Goal: Information Seeking & Learning: Learn about a topic

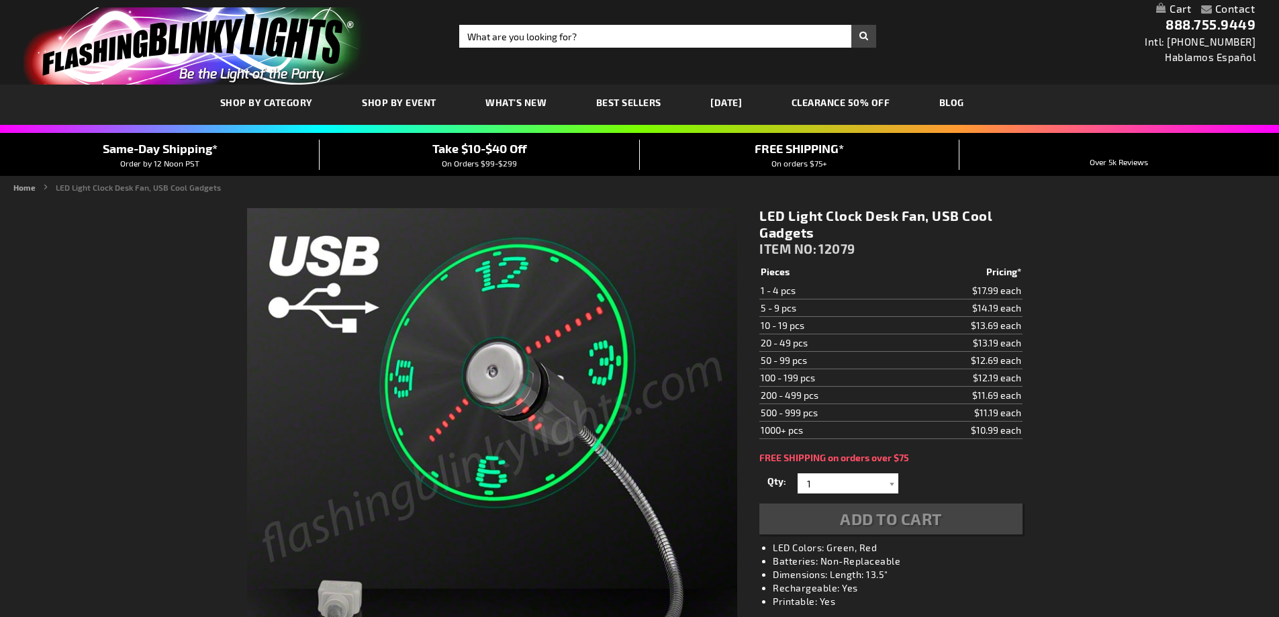
drag, startPoint x: 0, startPoint y: 0, endPoint x: 168, endPoint y: 58, distance: 177.5
click at [167, 58] on img "store logo" at bounding box center [197, 45] width 346 height 77
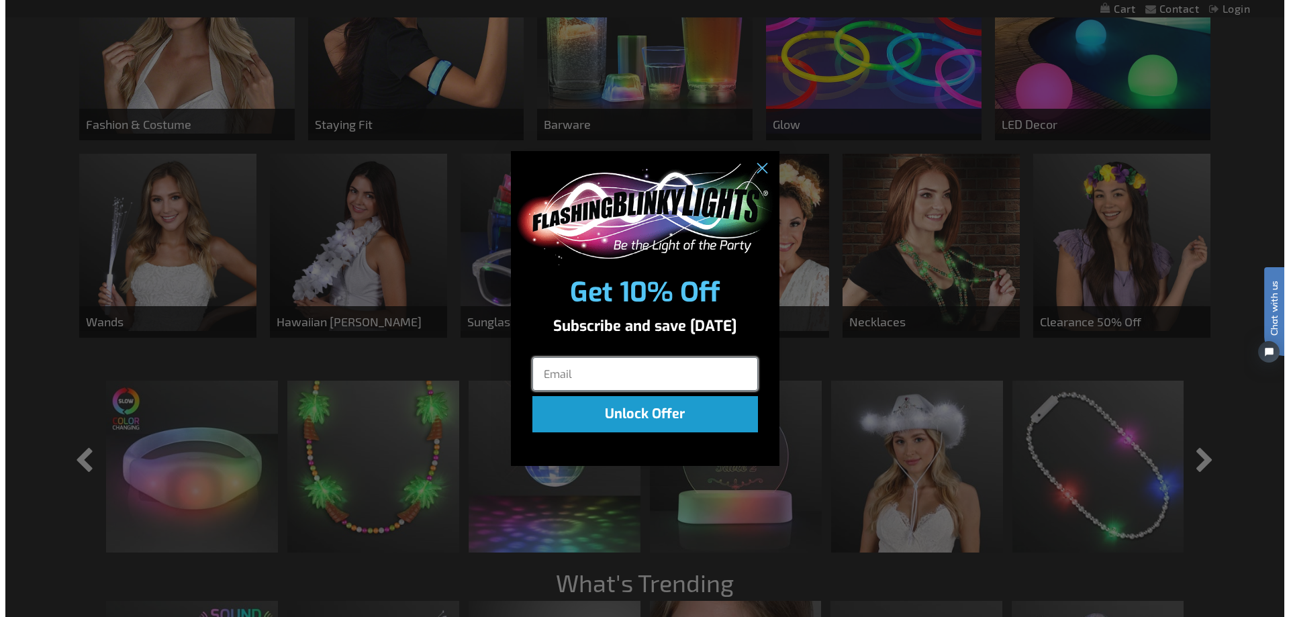
scroll to position [897, 0]
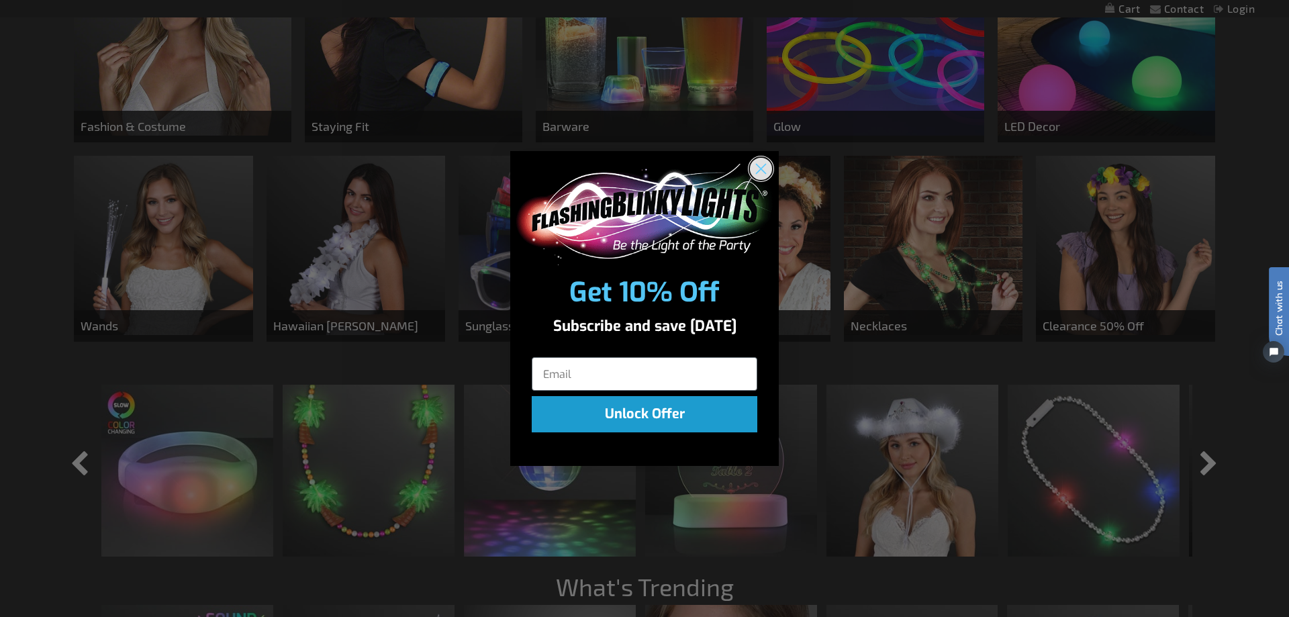
click at [767, 169] on circle "Close dialog" at bounding box center [761, 169] width 22 height 22
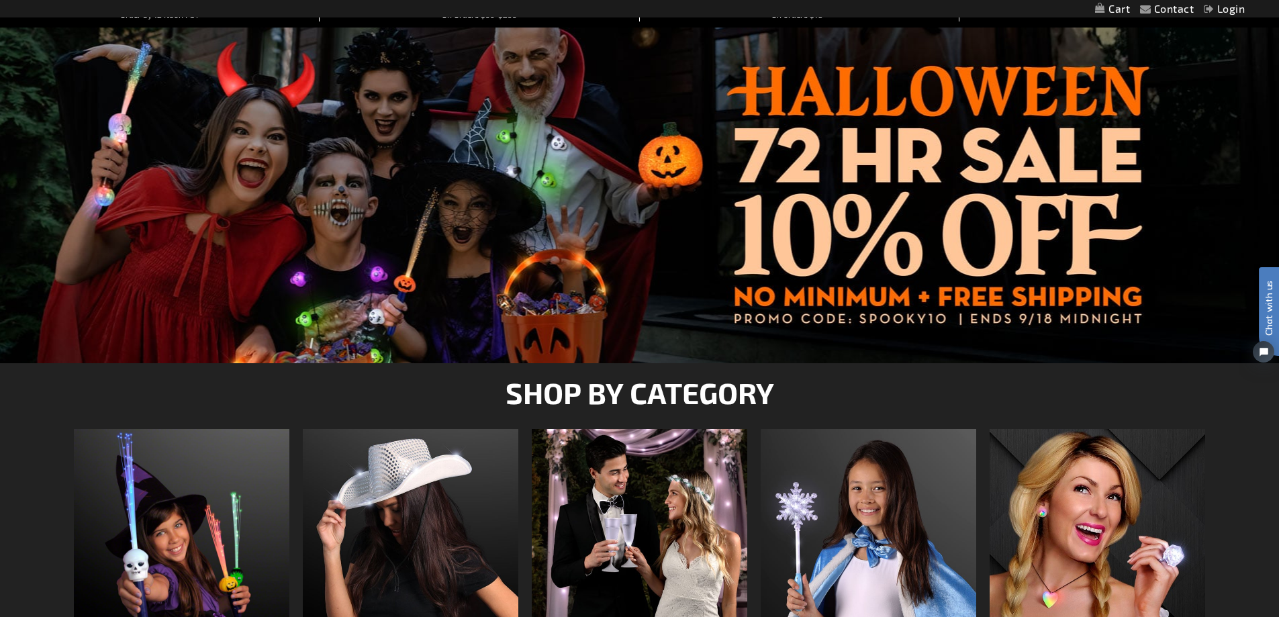
scroll to position [0, 0]
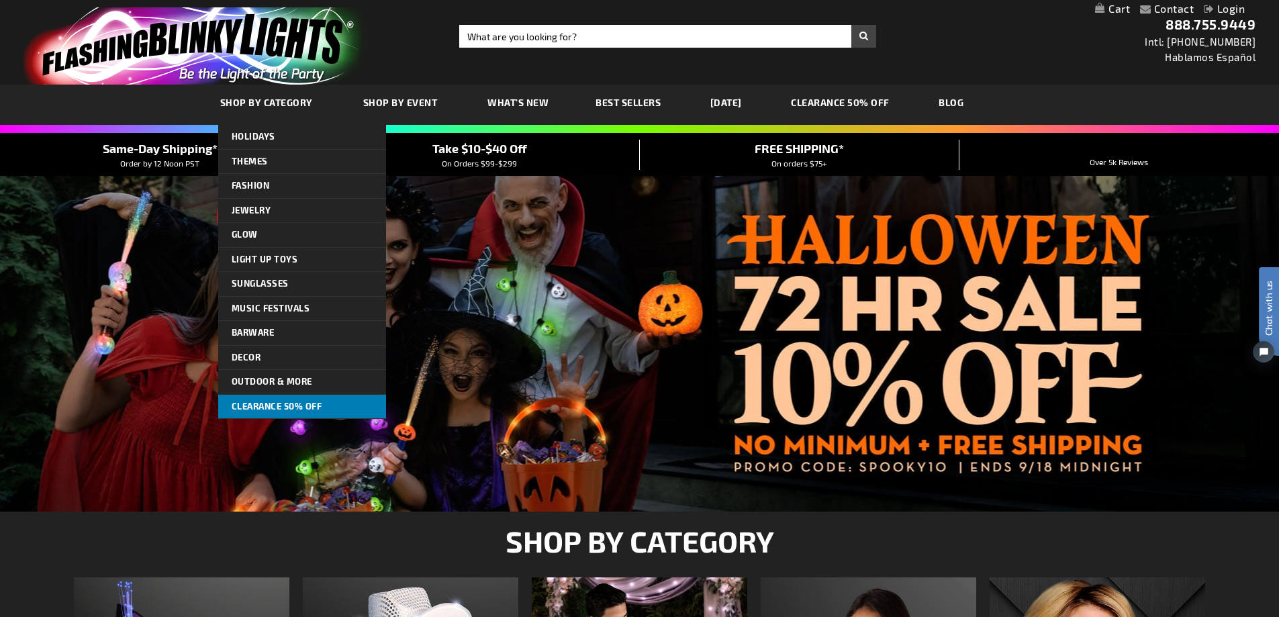
click at [286, 403] on span "CLEARANCE 50% OFF" at bounding box center [277, 406] width 91 height 11
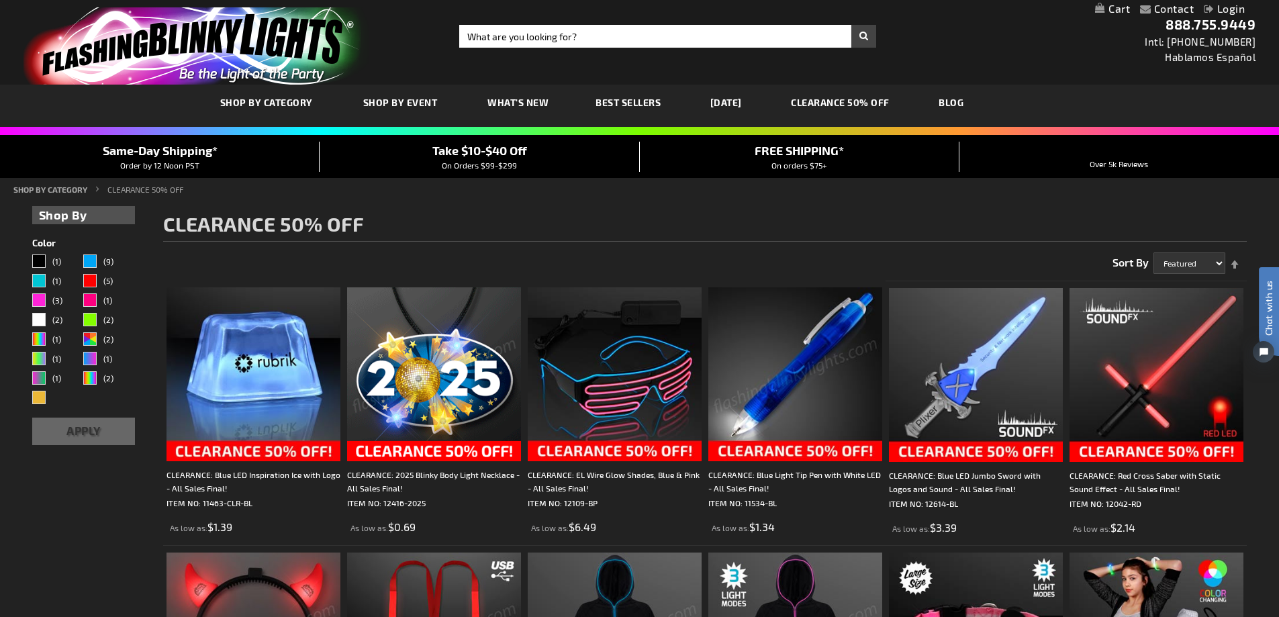
click at [648, 103] on span "Best Sellers" at bounding box center [628, 102] width 65 height 11
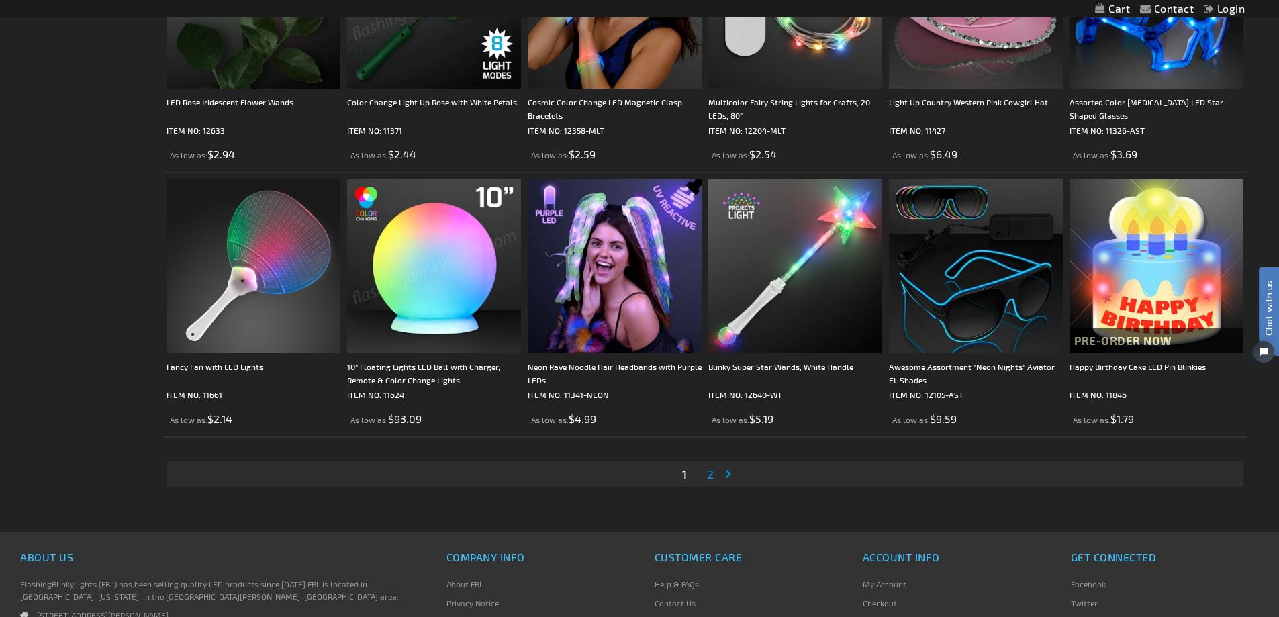
scroll to position [2925, 0]
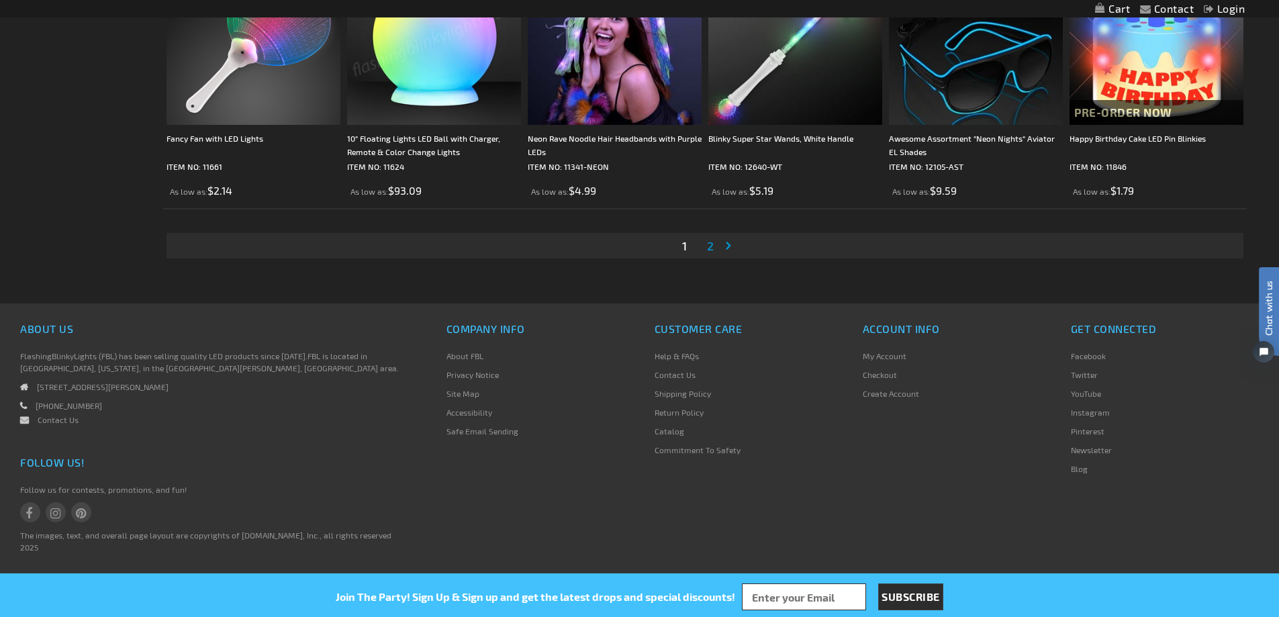
click at [731, 236] on link "Page Next" at bounding box center [730, 246] width 13 height 20
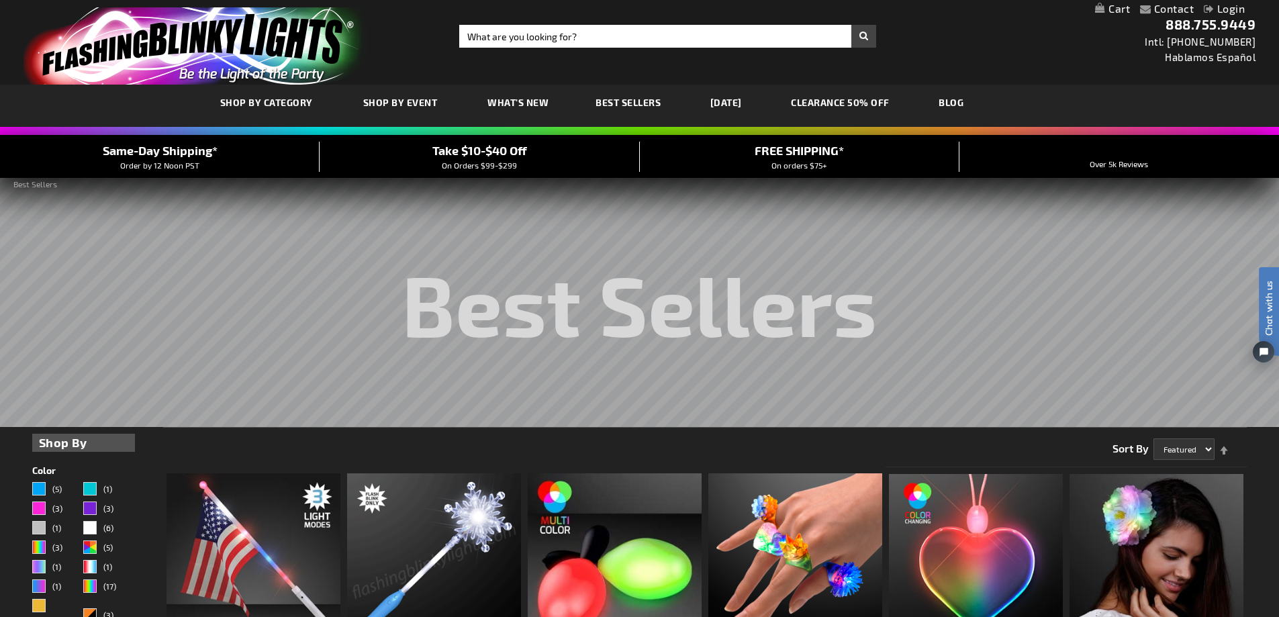
click at [894, 99] on link "CLEARANCE 50% OFF" at bounding box center [840, 102] width 119 height 45
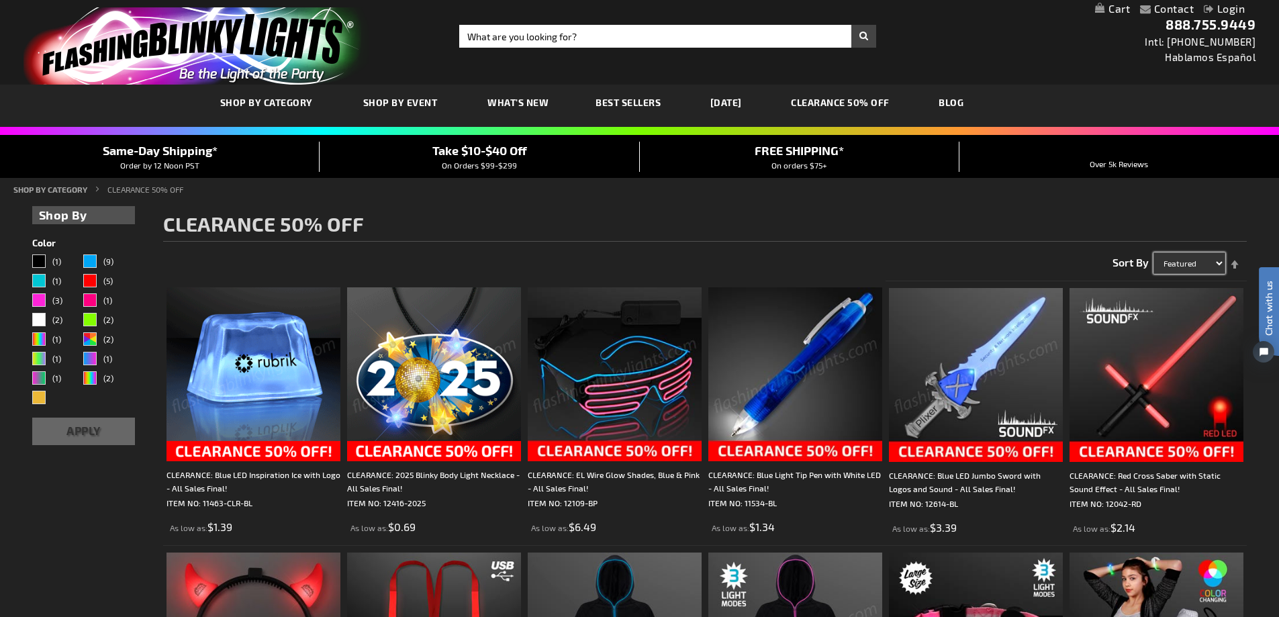
drag, startPoint x: 1182, startPoint y: 271, endPoint x: 1185, endPoint y: 260, distance: 11.9
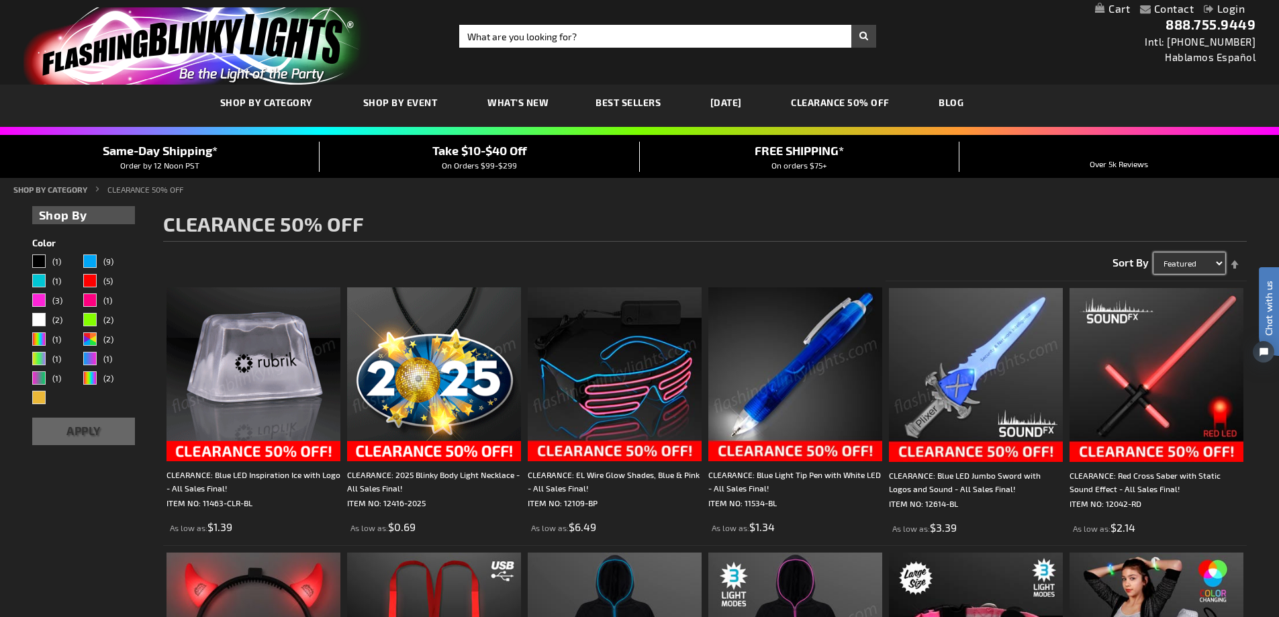
click at [1183, 270] on select "Featured Name Price Best Sellers" at bounding box center [1190, 262] width 72 height 21
select select "price"
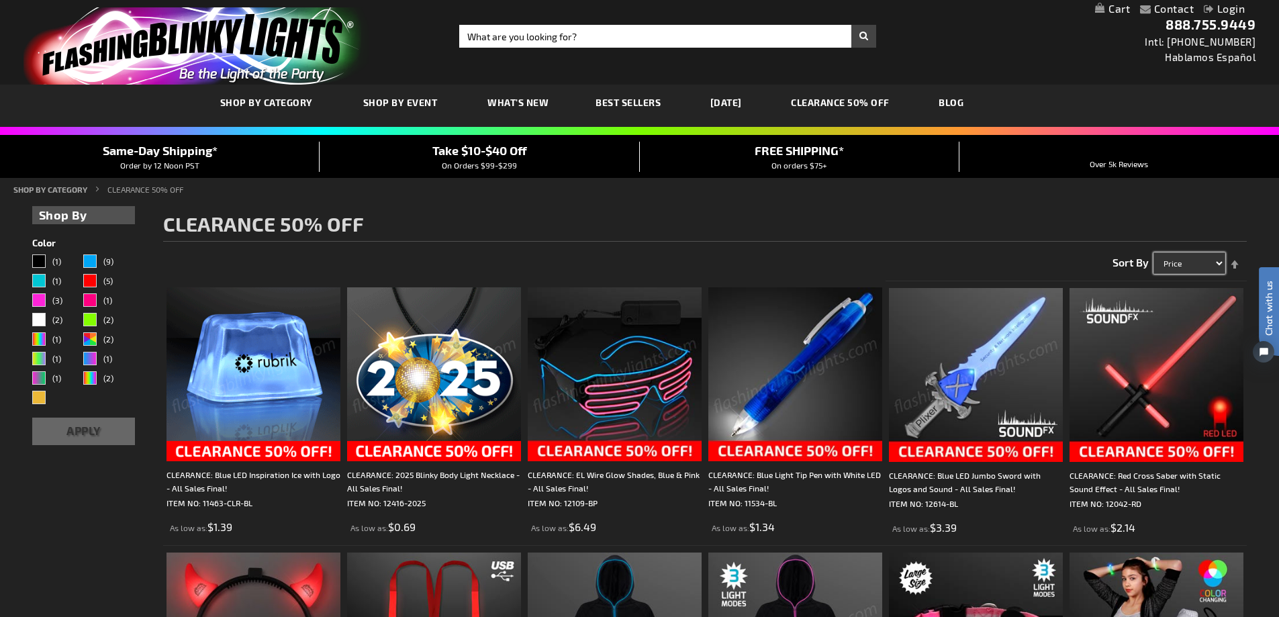
click at [1154, 254] on select "Featured Name Price Best Sellers" at bounding box center [1190, 262] width 72 height 21
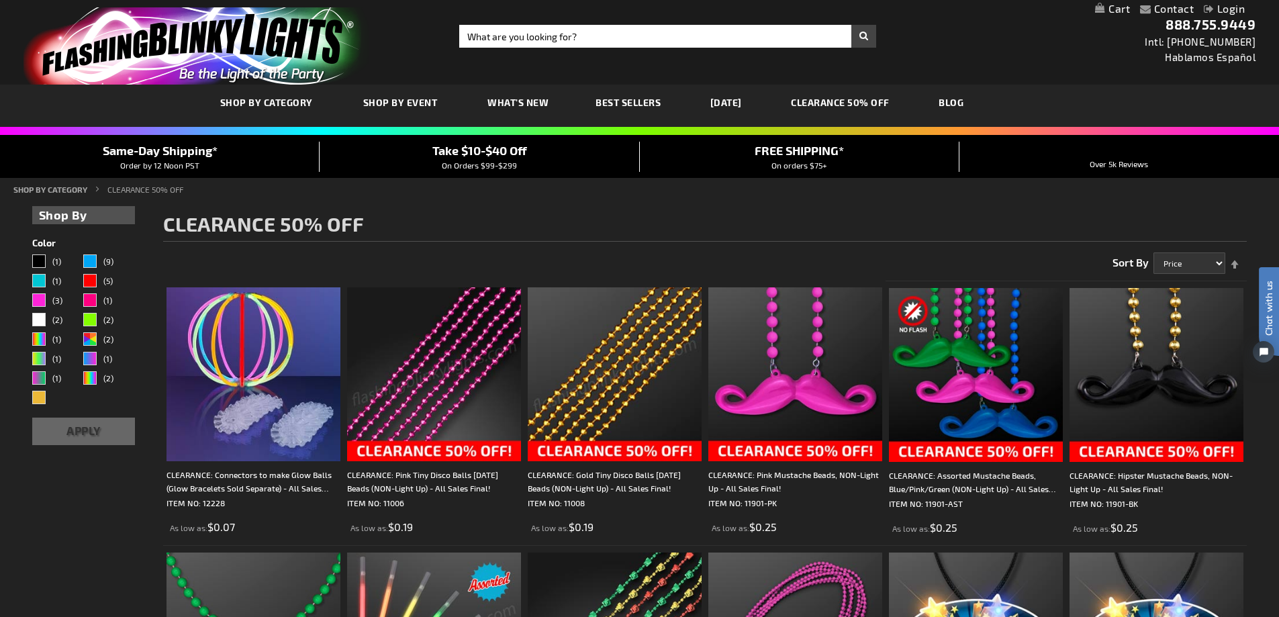
click at [614, 105] on span "Best Sellers" at bounding box center [628, 102] width 65 height 11
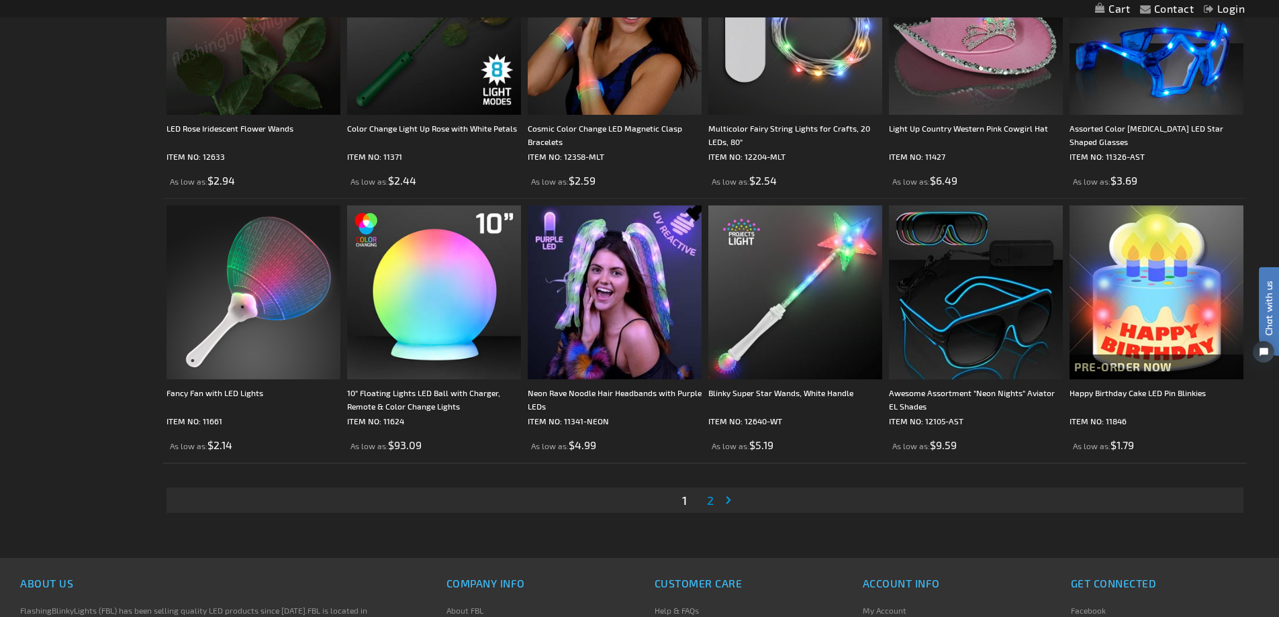
scroll to position [2682, 0]
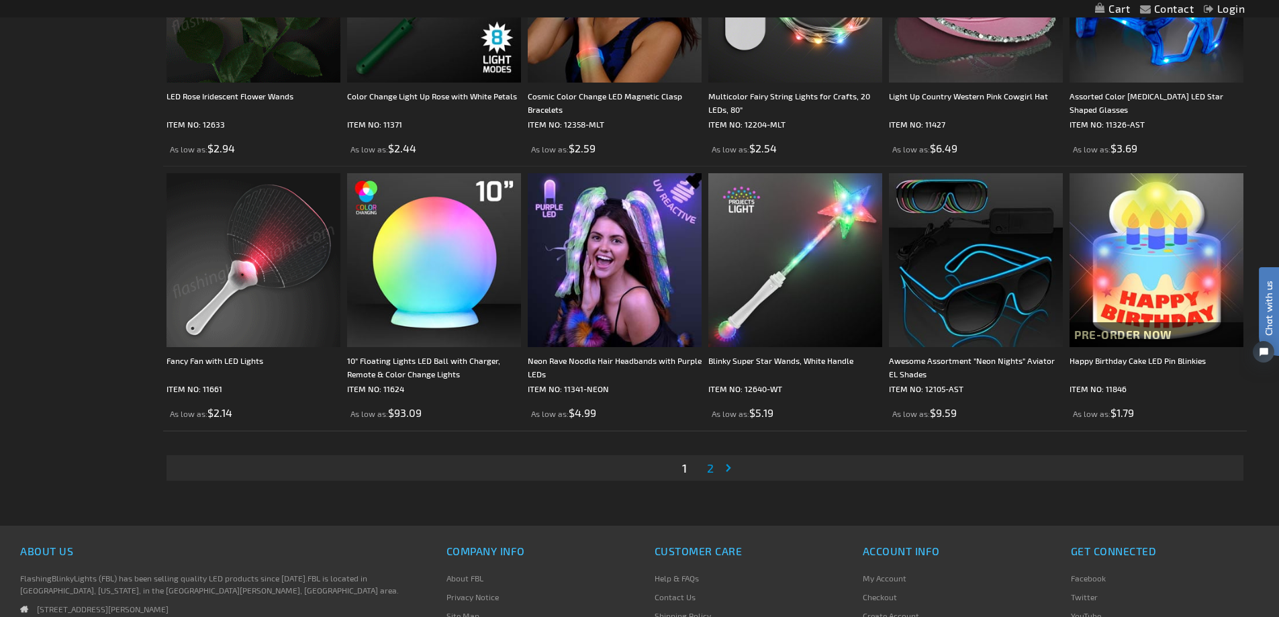
click at [712, 475] on span "2" at bounding box center [710, 468] width 7 height 15
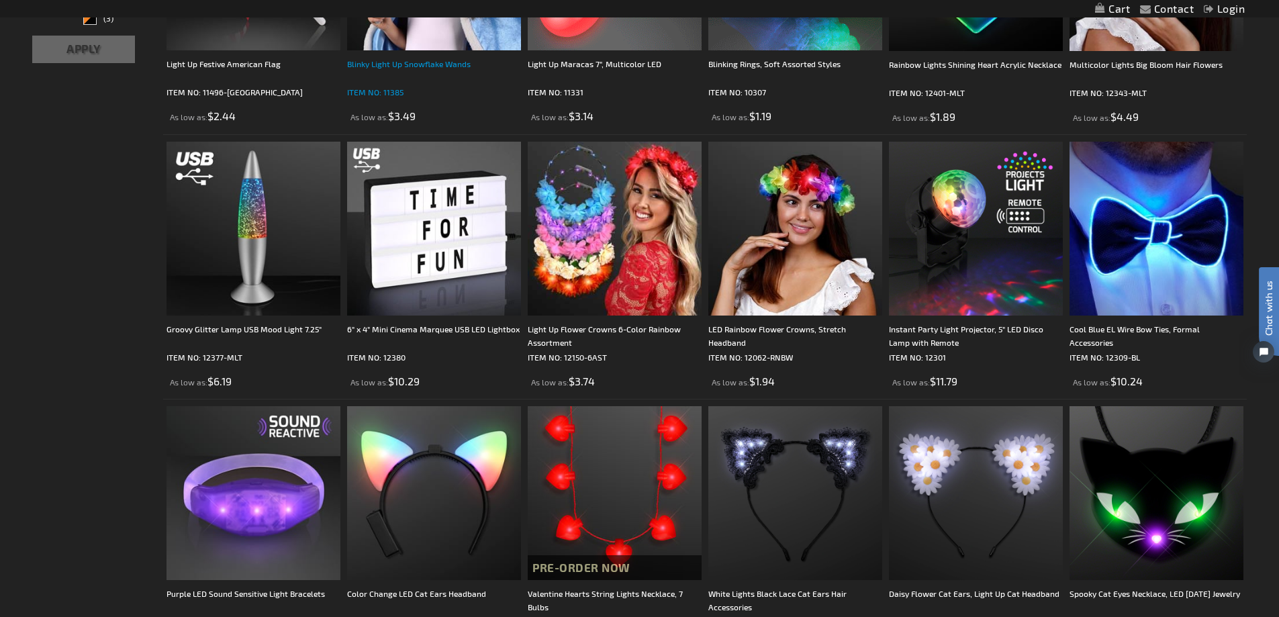
scroll to position [626, 0]
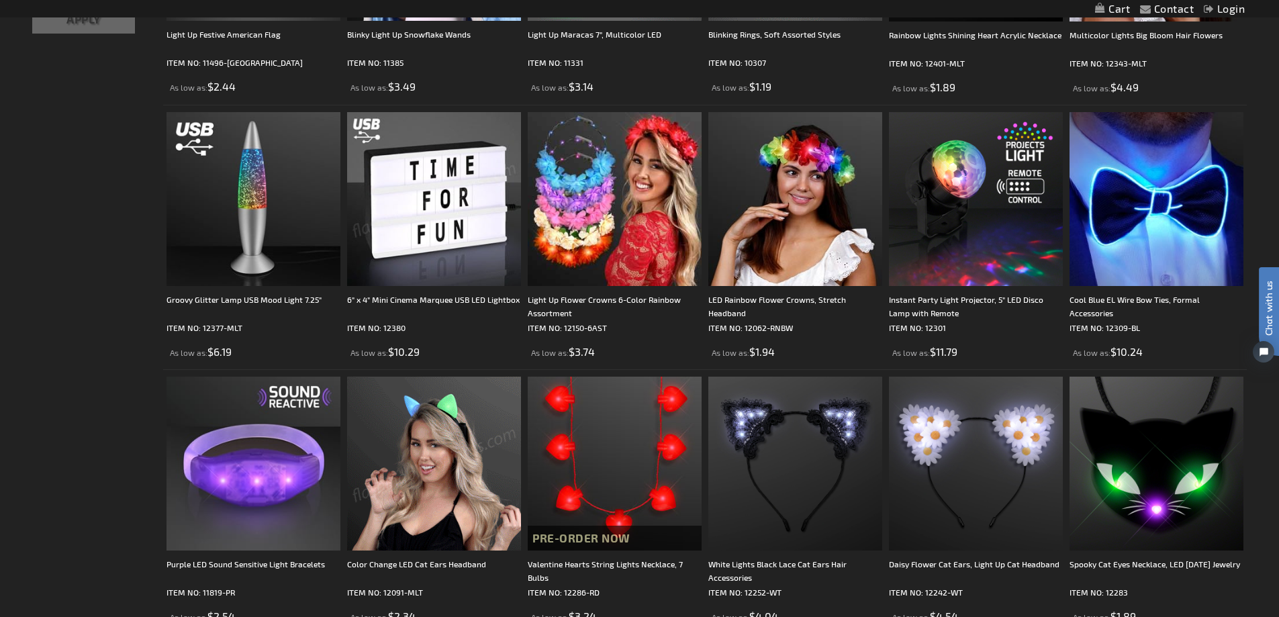
click at [420, 233] on img at bounding box center [434, 199] width 174 height 174
